Goal: Navigation & Orientation: Find specific page/section

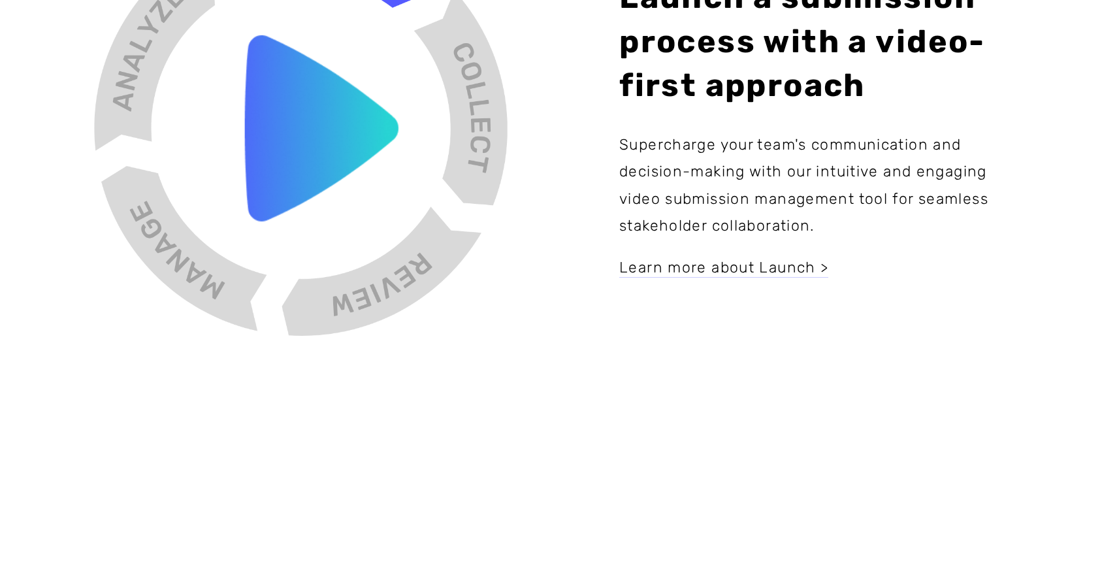
scroll to position [2013, 0]
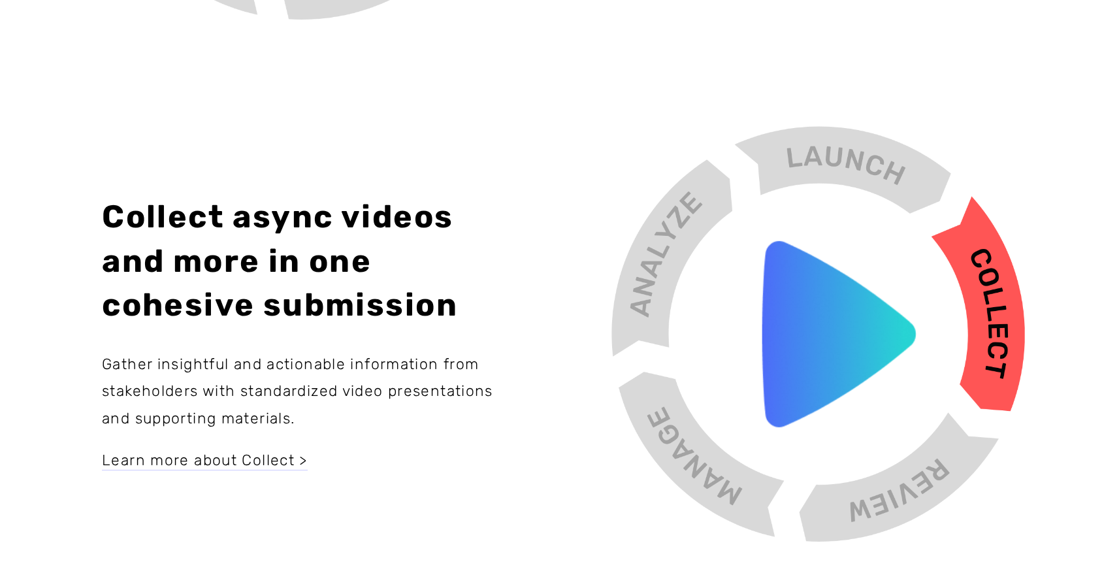
click at [821, 334] on div at bounding box center [818, 334] width 497 height 500
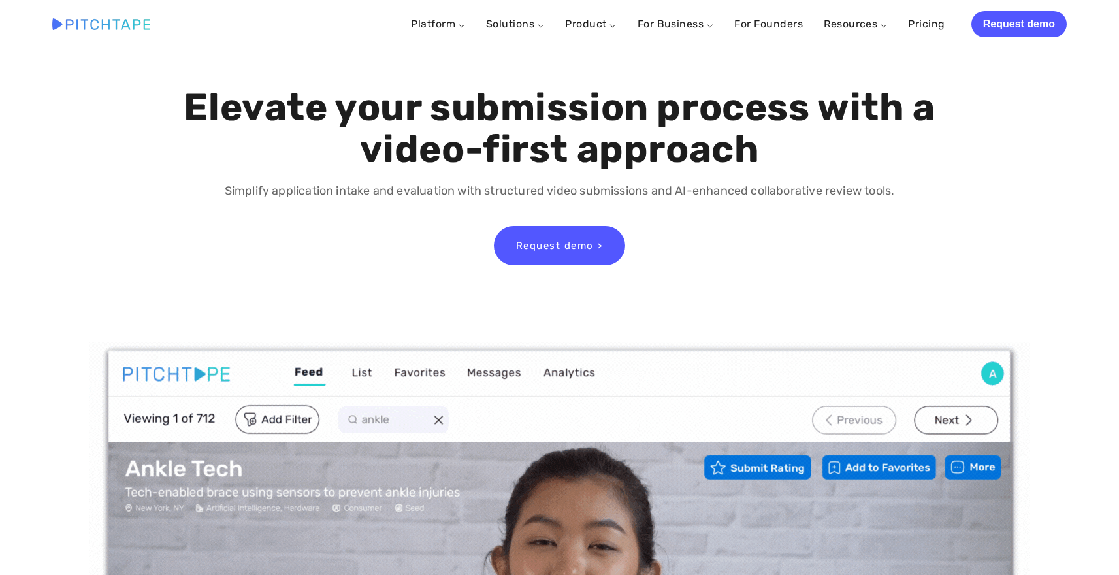
scroll to position [0, 0]
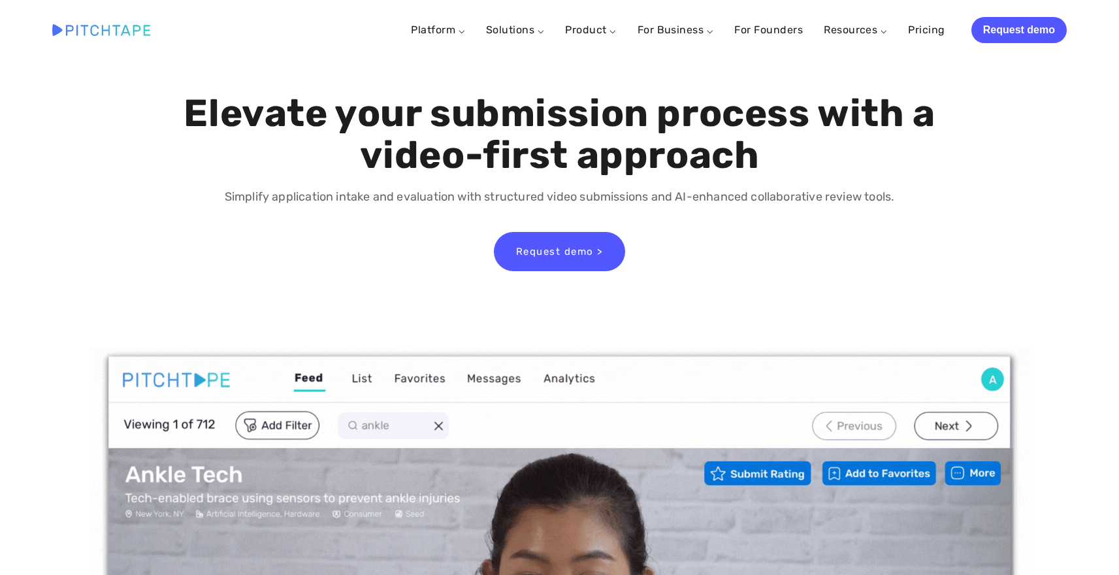
click at [607, 37] on span "Product ⌵ Video Builder Video API Explore Features" at bounding box center [590, 30] width 51 height 24
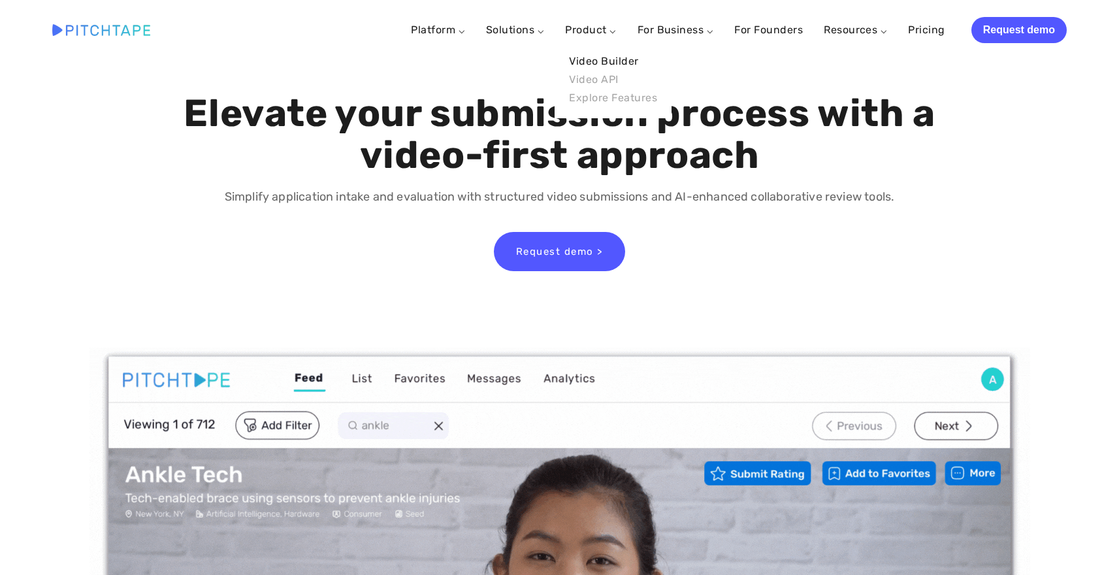
click at [609, 60] on link "Video Builder" at bounding box center [613, 61] width 96 height 18
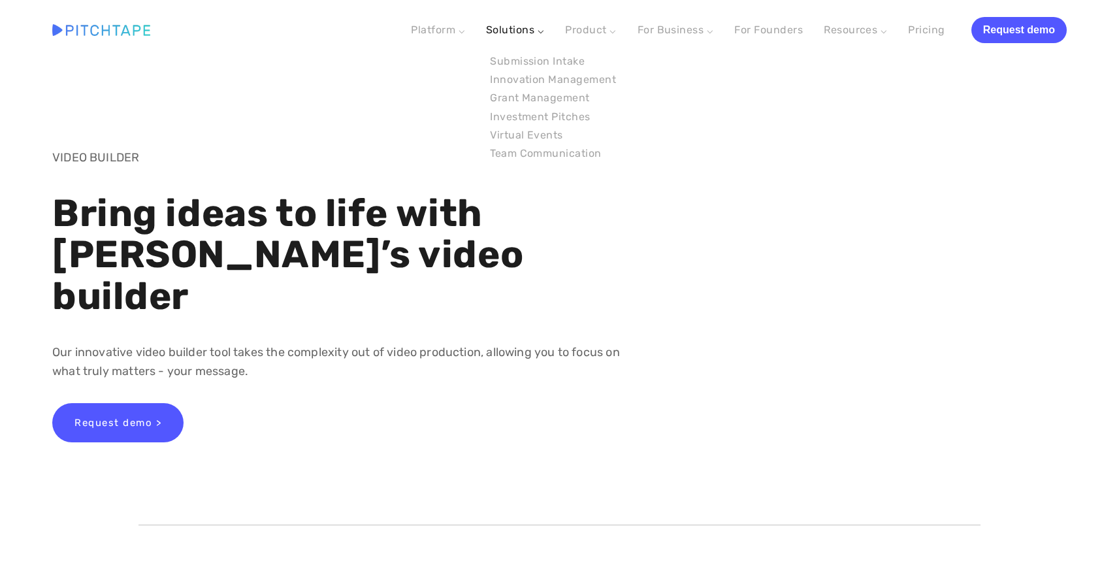
drag, startPoint x: 0, startPoint y: 0, endPoint x: 538, endPoint y: 29, distance: 538.4
click at [538, 29] on link "Solutions ⌵" at bounding box center [515, 30] width 58 height 12
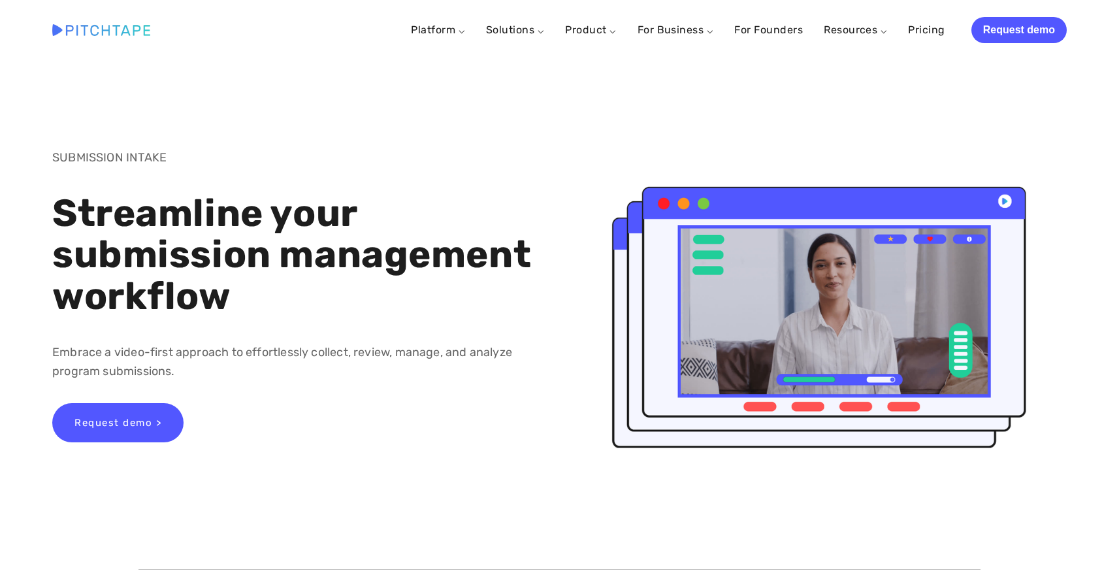
click at [461, 31] on link "Platform ⌵" at bounding box center [438, 30] width 54 height 12
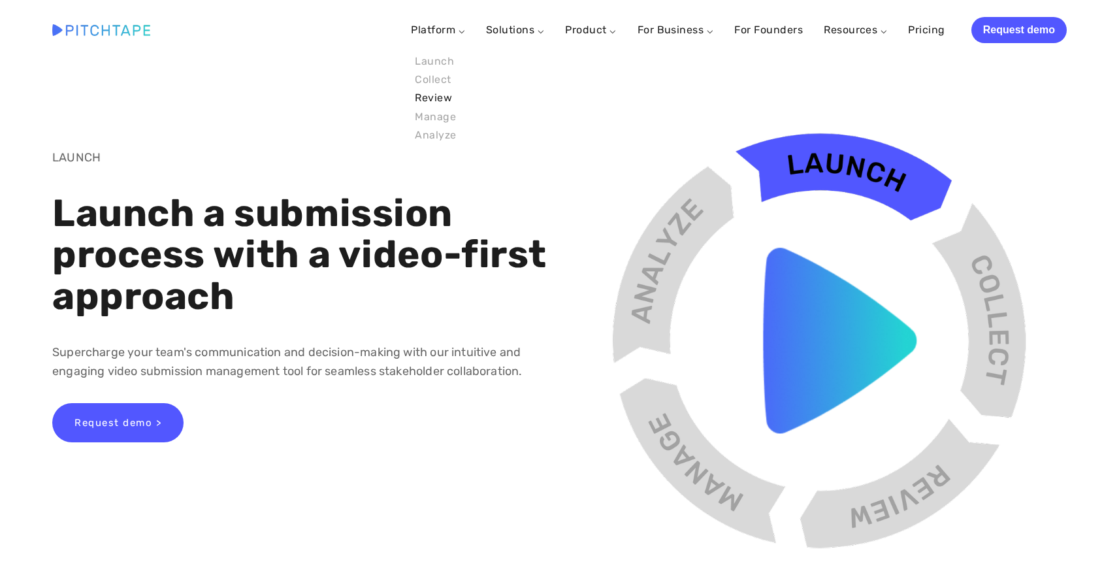
click at [446, 100] on link "Review" at bounding box center [436, 98] width 50 height 18
